Goal: Use online tool/utility: Use online tool/utility

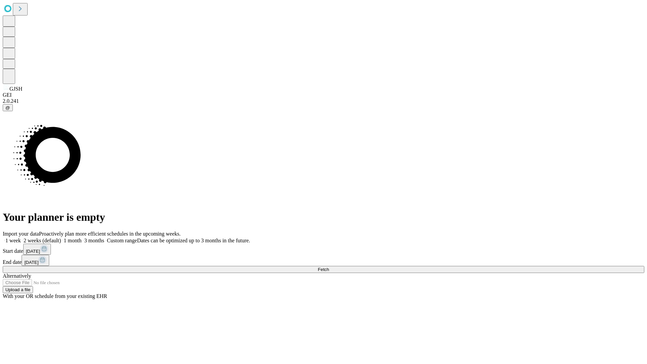
click at [329, 267] on span "Fetch" at bounding box center [323, 269] width 11 height 5
